Goal: Information Seeking & Learning: Understand process/instructions

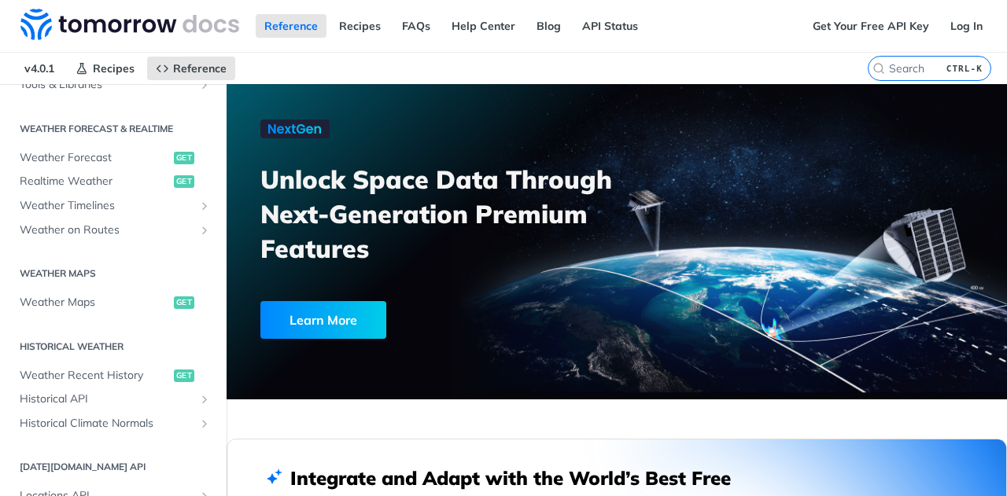
scroll to position [393, 0]
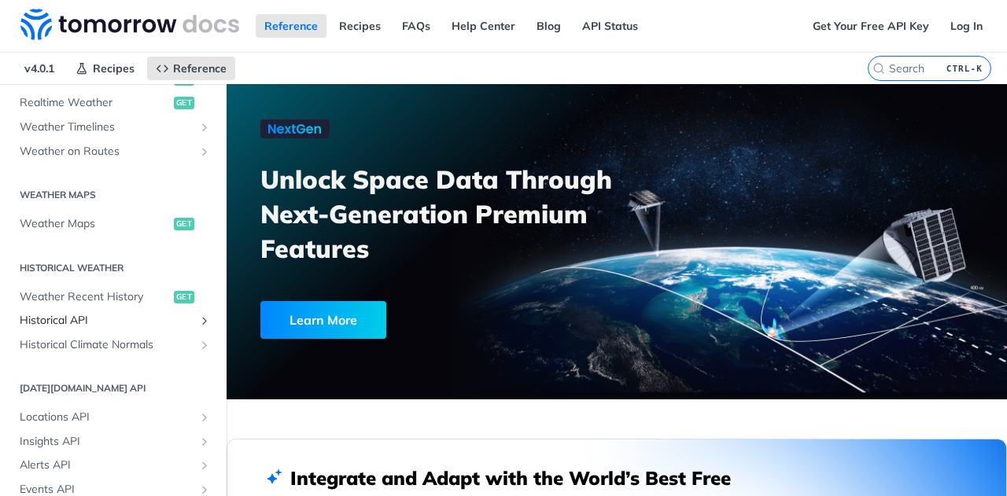
click at [72, 322] on span "Historical API" at bounding box center [107, 321] width 175 height 16
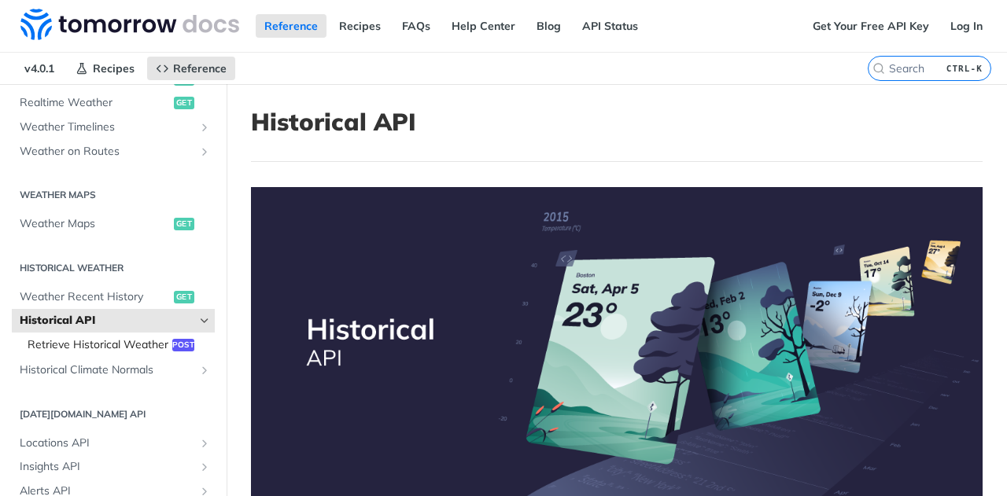
click at [91, 345] on span "Retrieve Historical Weather" at bounding box center [98, 345] width 141 height 16
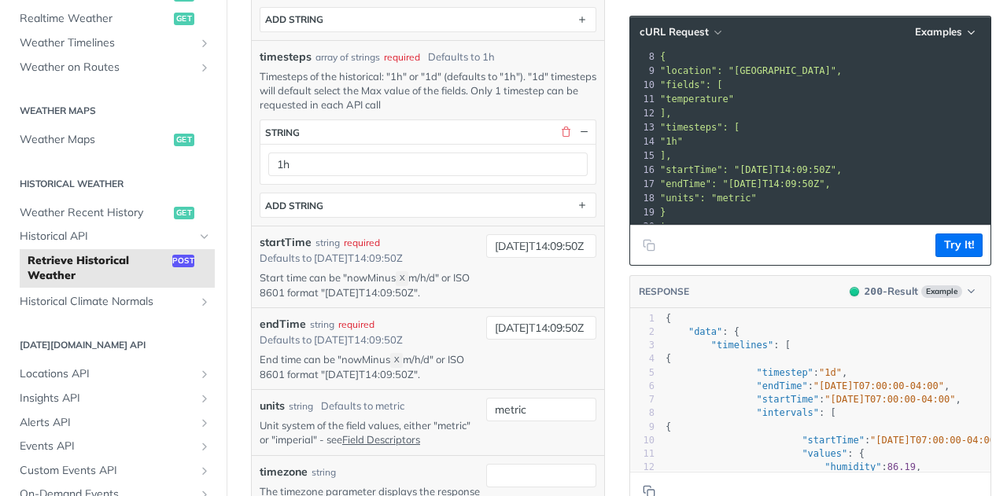
scroll to position [551, 0]
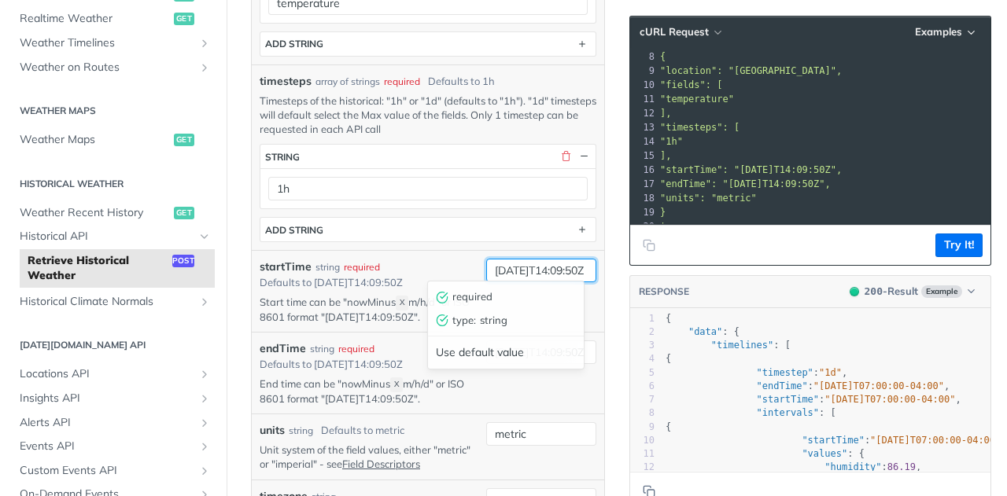
click at [529, 268] on input "[DATE]T14:09:50Z" at bounding box center [541, 271] width 110 height 24
click at [458, 259] on div "startTime string required Defaults to [DATE]T14:09:50Z" at bounding box center [370, 275] width 220 height 32
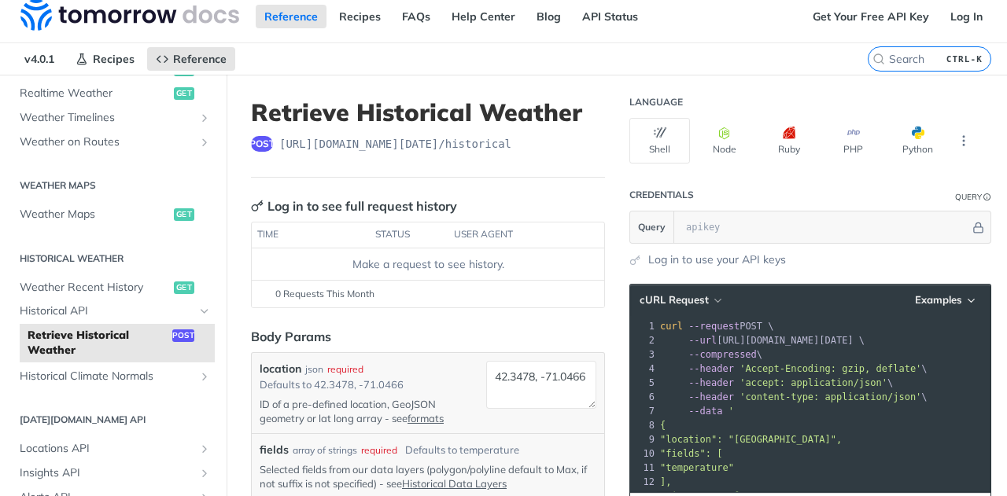
scroll to position [0, 0]
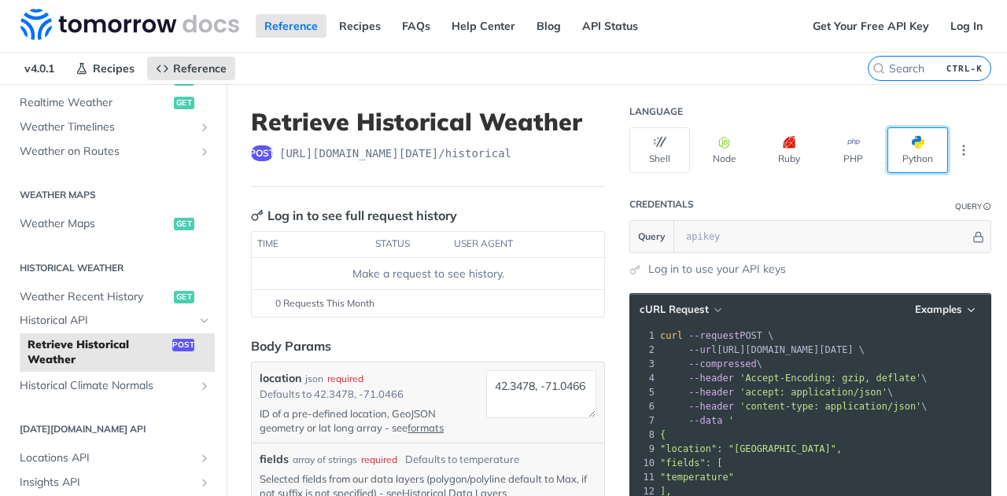
click at [889, 141] on button "Python" at bounding box center [917, 150] width 61 height 46
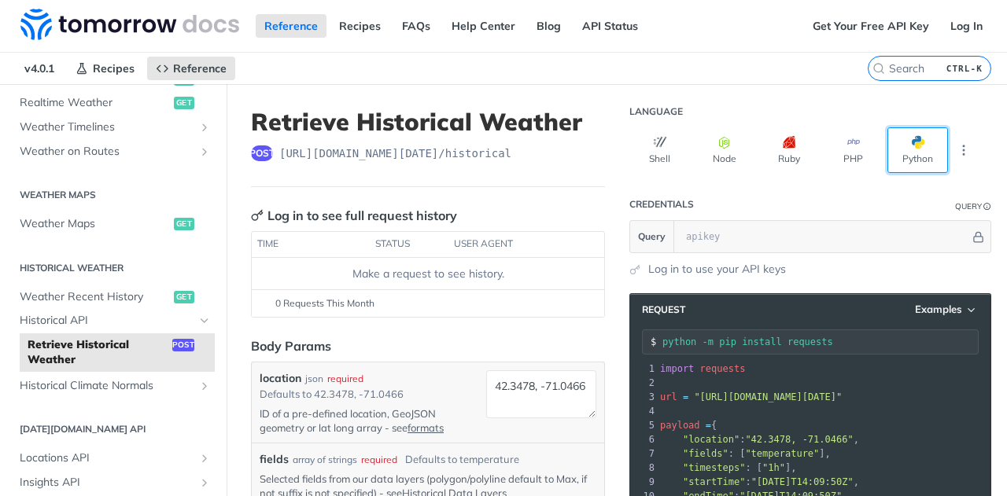
click at [900, 153] on button "Python" at bounding box center [917, 150] width 61 height 46
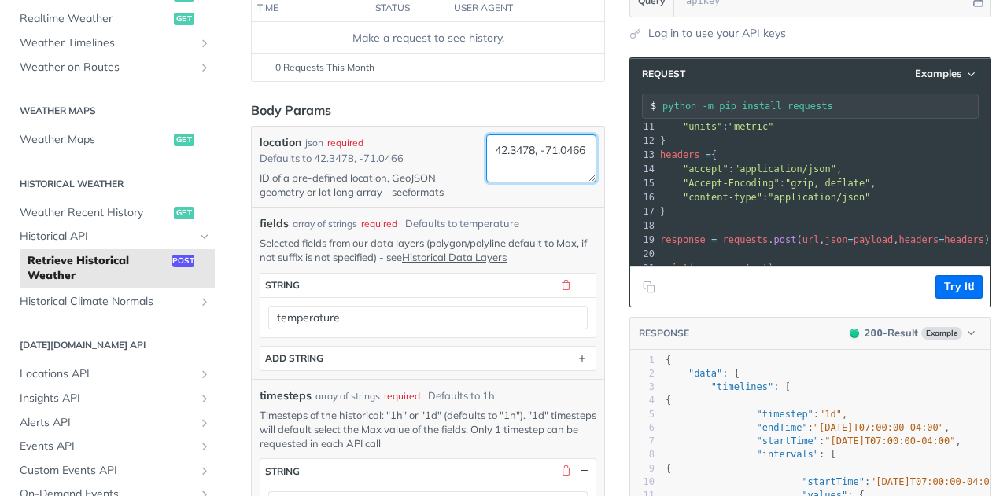
click at [533, 161] on textarea "42.3478, -71.0466" at bounding box center [541, 159] width 110 height 48
click at [439, 192] on link "formats" at bounding box center [425, 192] width 36 height 13
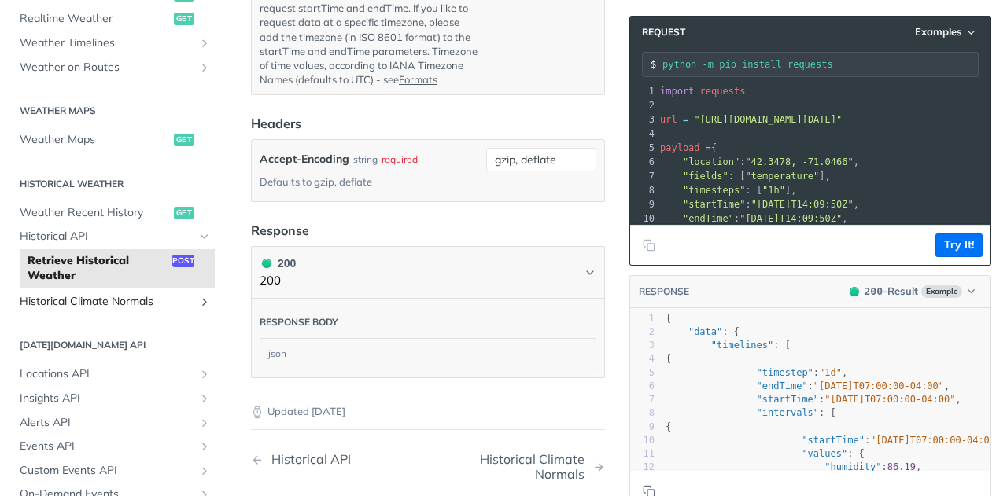
click at [91, 298] on span "Historical Climate Normals" at bounding box center [107, 302] width 175 height 16
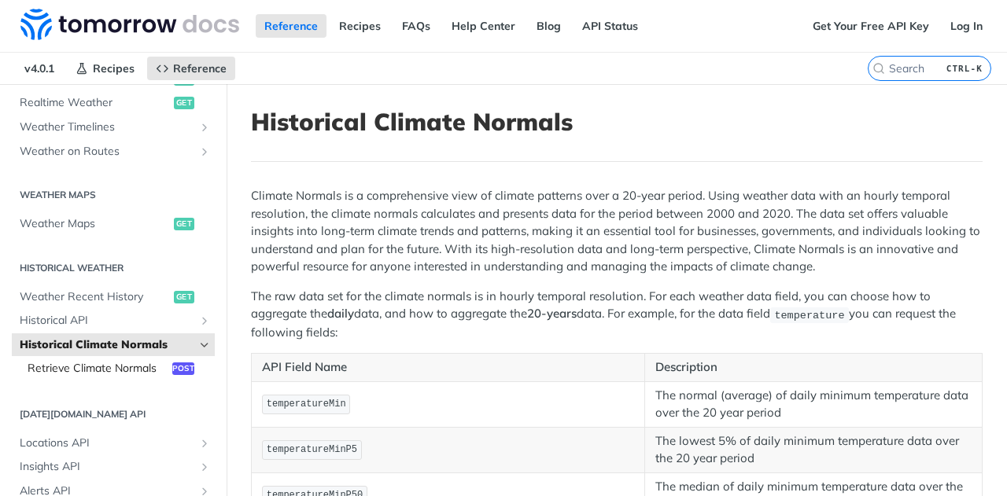
click at [77, 367] on span "Retrieve Climate Normals" at bounding box center [98, 369] width 141 height 16
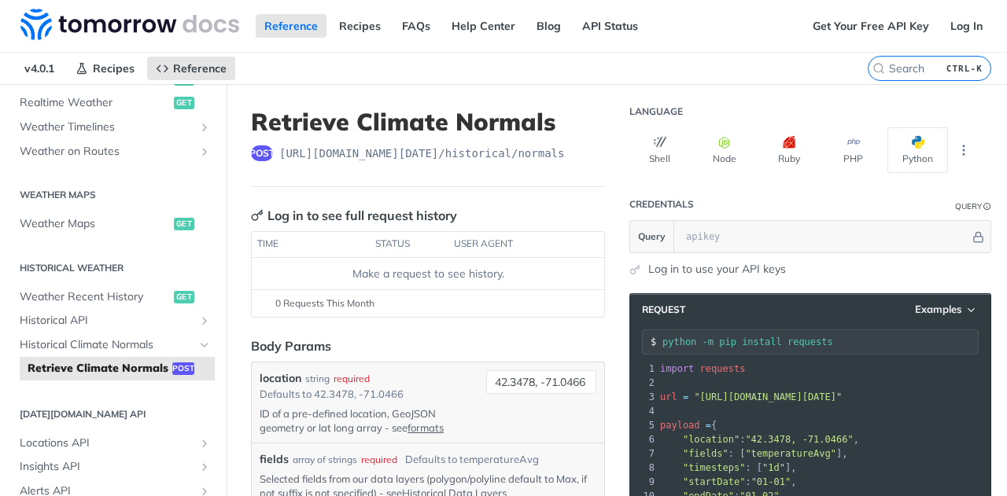
click at [648, 264] on link "Log in to use your API keys" at bounding box center [717, 269] width 138 height 17
